Goal: Transaction & Acquisition: Download file/media

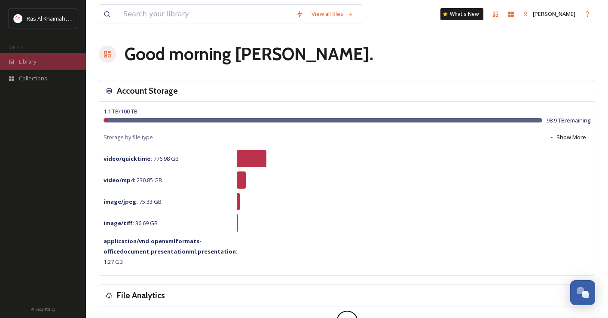
click at [35, 59] on span "Library" at bounding box center [27, 62] width 17 height 8
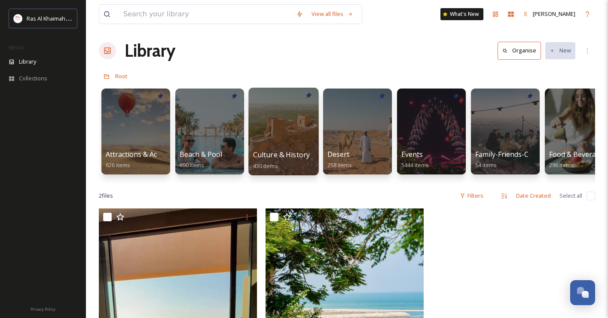
scroll to position [6, 0]
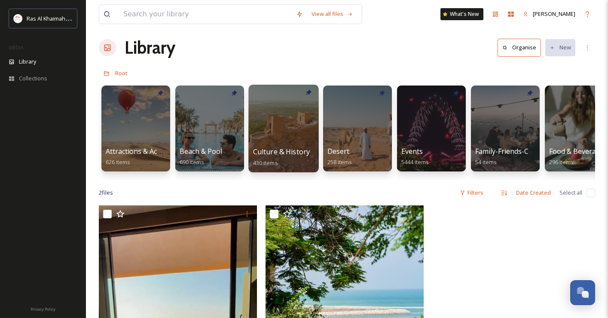
click at [284, 134] on div at bounding box center [283, 129] width 70 height 88
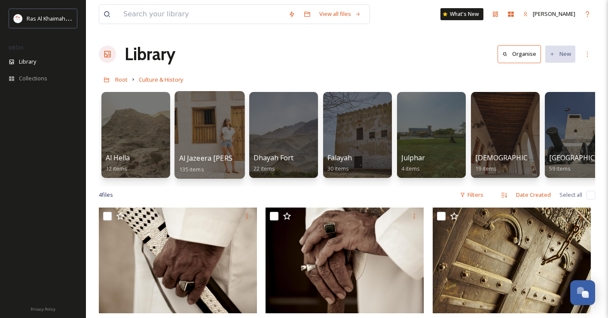
click at [212, 135] on div at bounding box center [209, 135] width 70 height 88
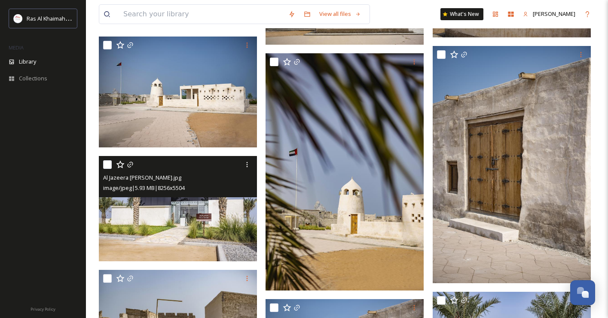
scroll to position [646, 0]
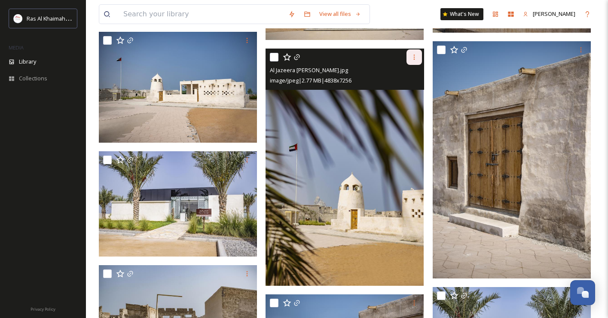
click at [414, 59] on icon at bounding box center [413, 57] width 1 height 5
click at [405, 91] on span "Download" at bounding box center [404, 93] width 26 height 8
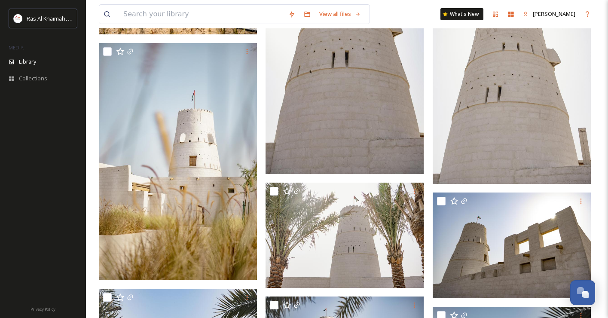
scroll to position [2051, 0]
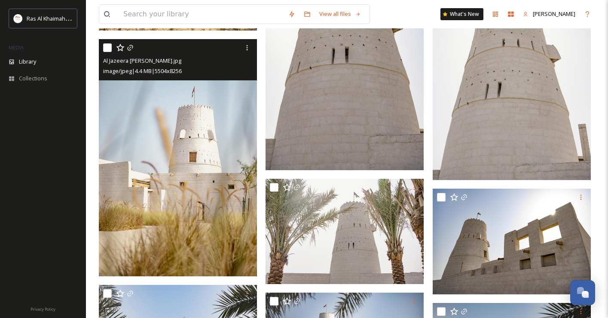
click at [105, 49] on input "checkbox" at bounding box center [107, 47] width 9 height 9
checkbox input "true"
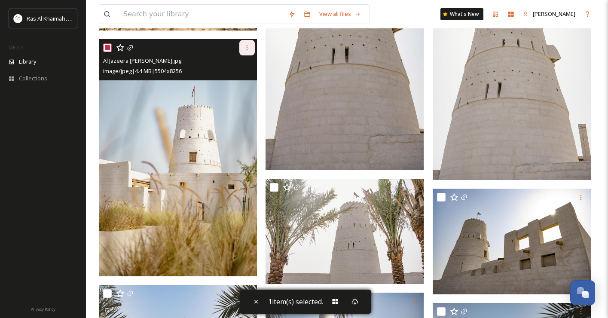
click at [247, 50] on icon at bounding box center [246, 47] width 7 height 7
click at [236, 79] on span "Download" at bounding box center [237, 83] width 26 height 8
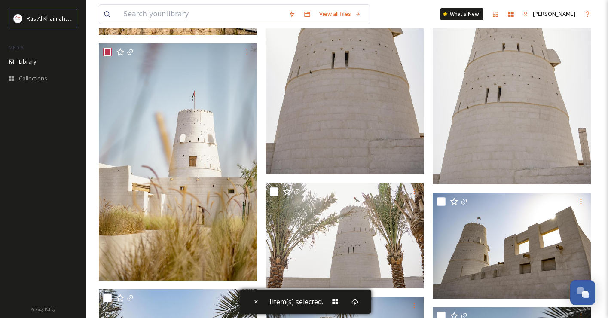
scroll to position [2047, 0]
